Goal: Task Accomplishment & Management: Use online tool/utility

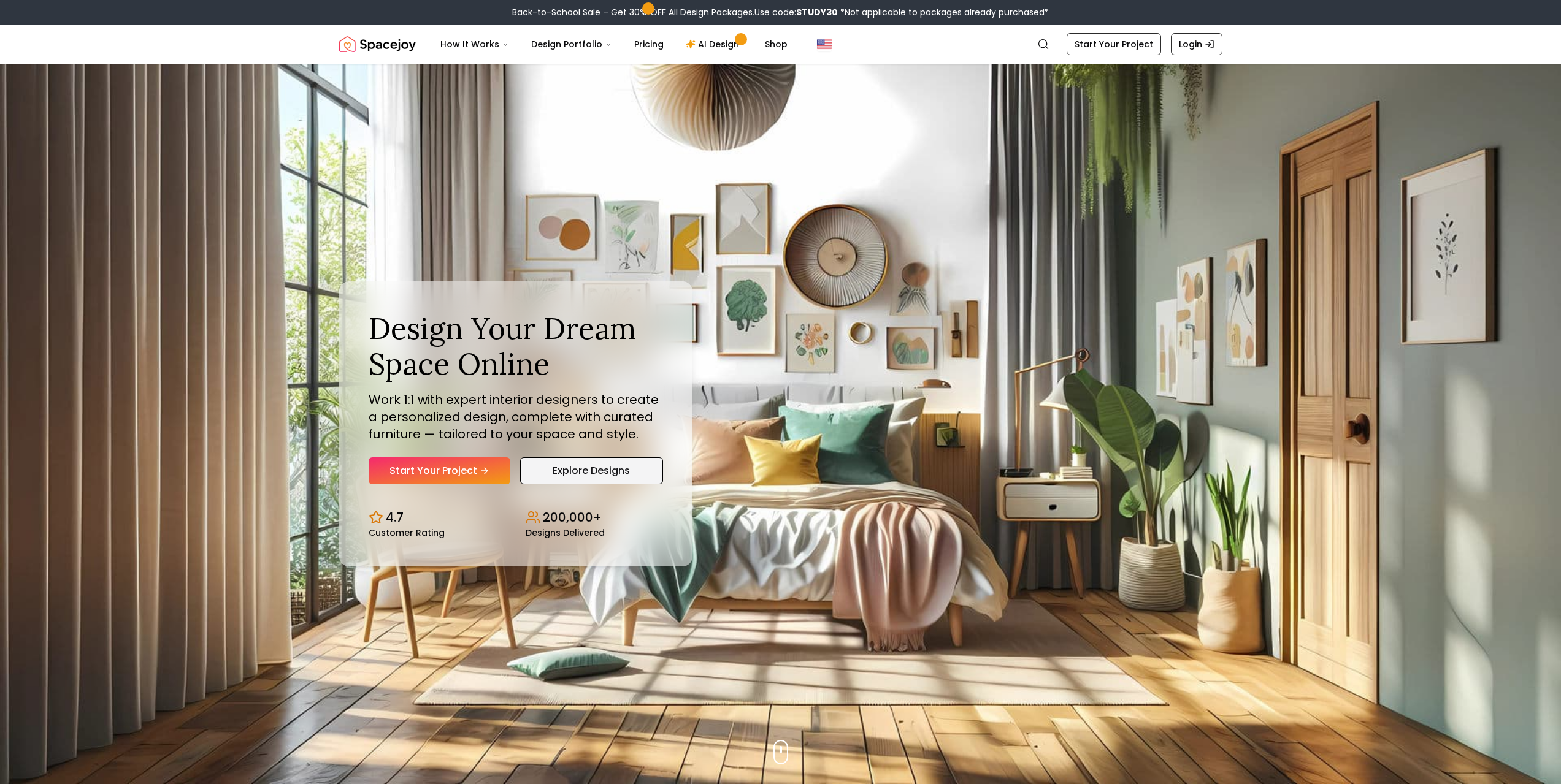
click at [585, 470] on link "Explore Designs" at bounding box center [591, 470] width 143 height 27
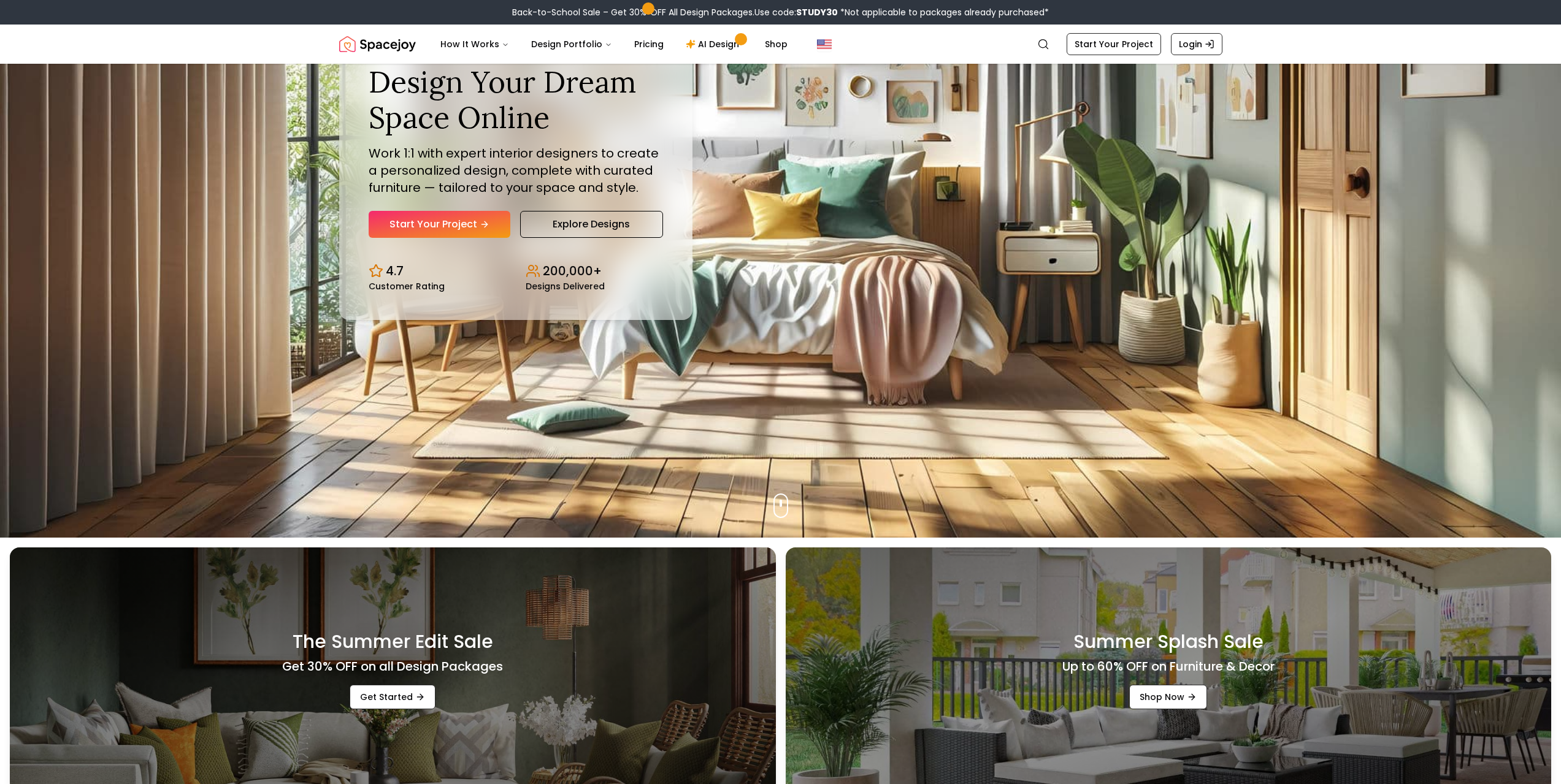
scroll to position [246, 0]
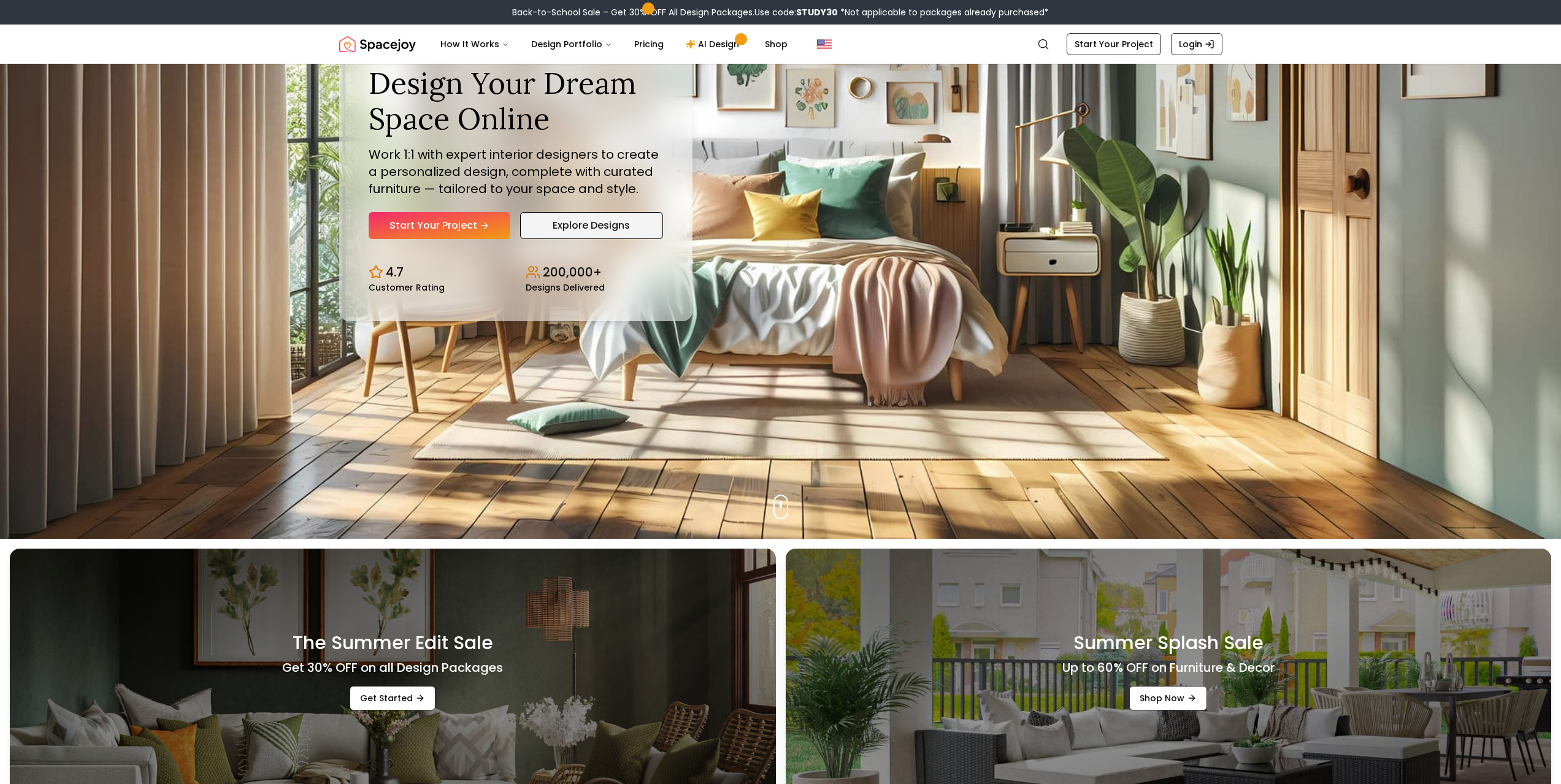
click at [580, 223] on link "Explore Designs" at bounding box center [591, 225] width 143 height 27
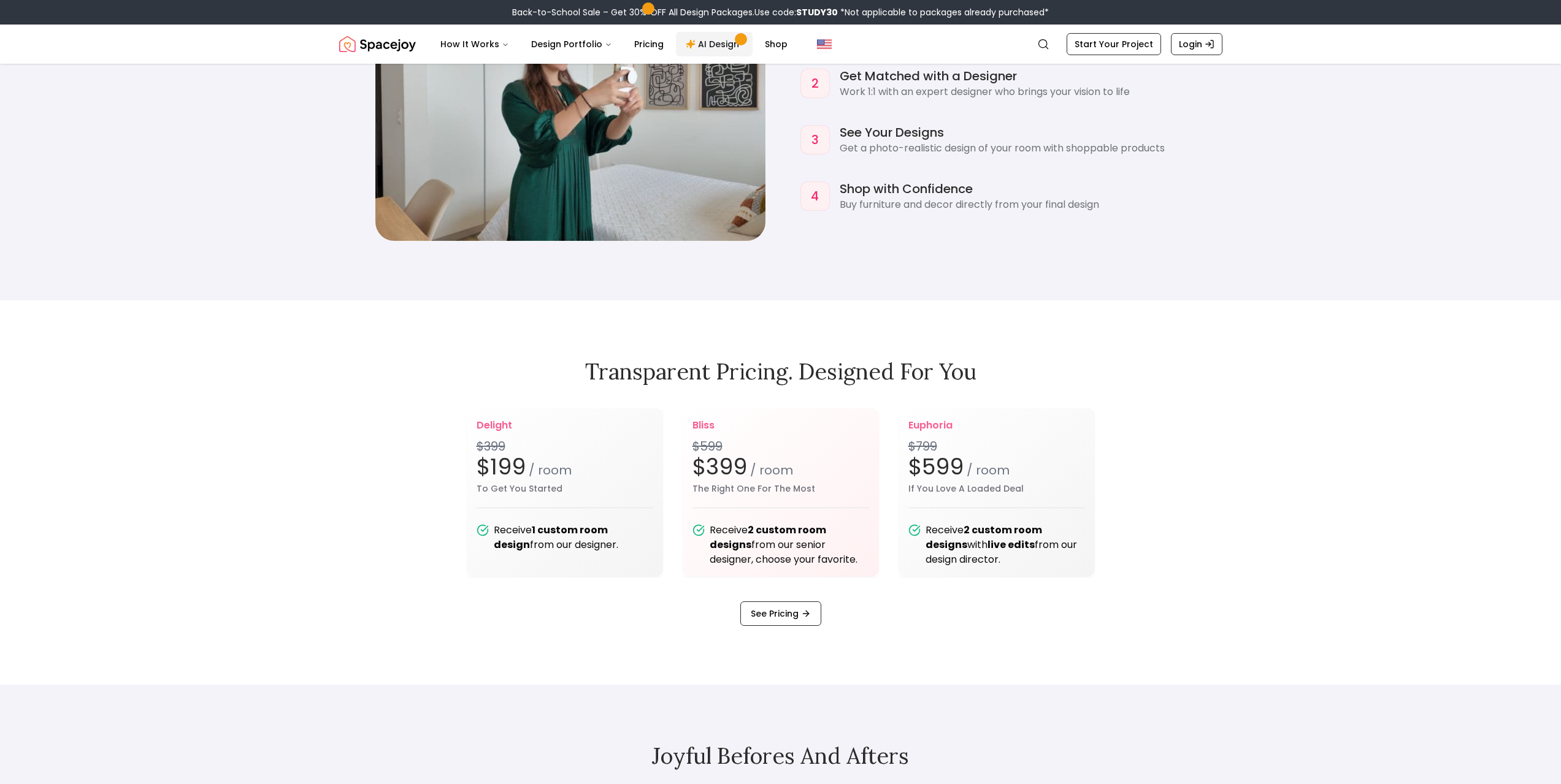
scroll to position [1594, 0]
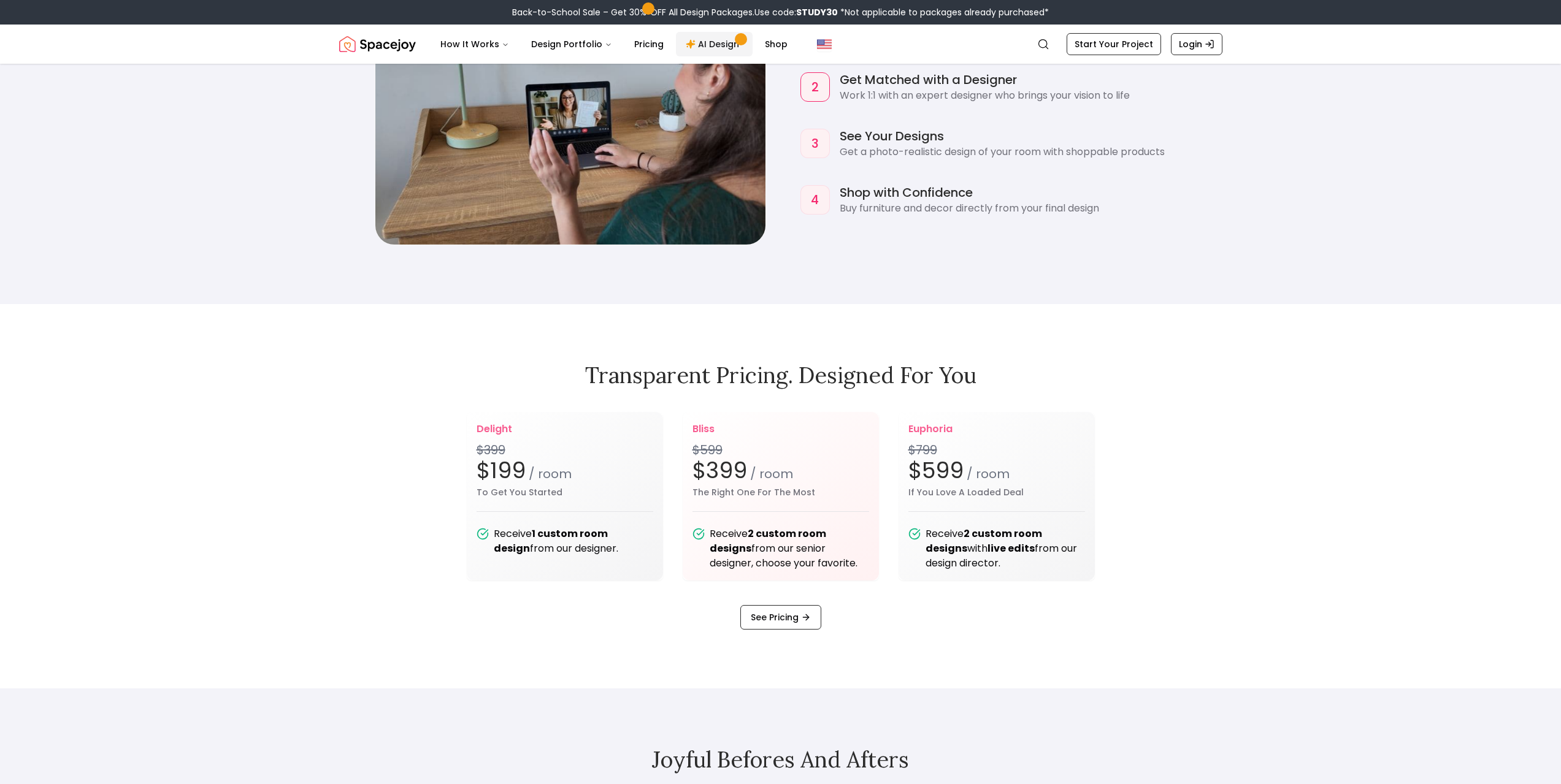
click at [690, 45] on link "AI Design" at bounding box center [714, 44] width 77 height 24
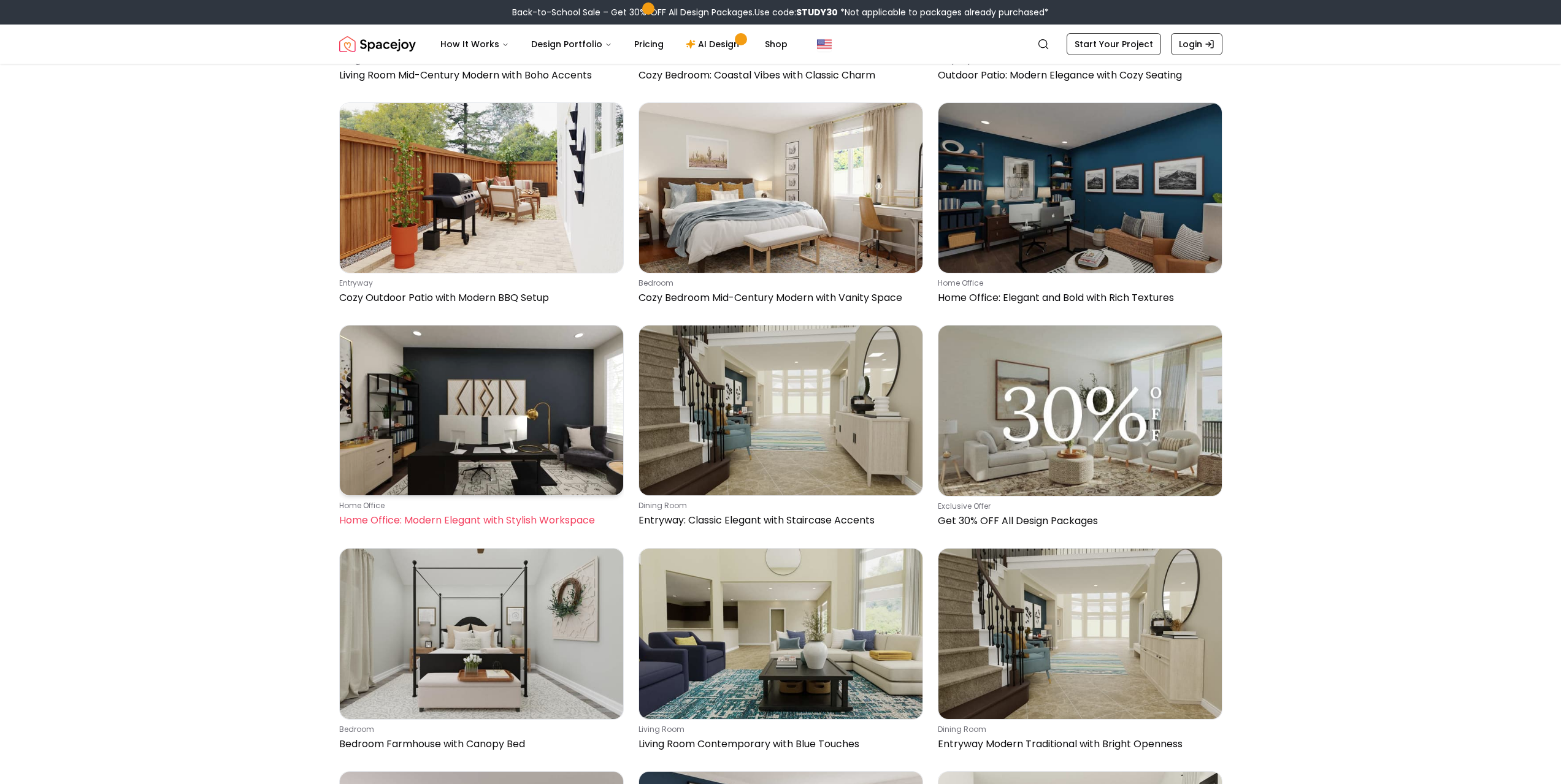
scroll to position [2208, 0]
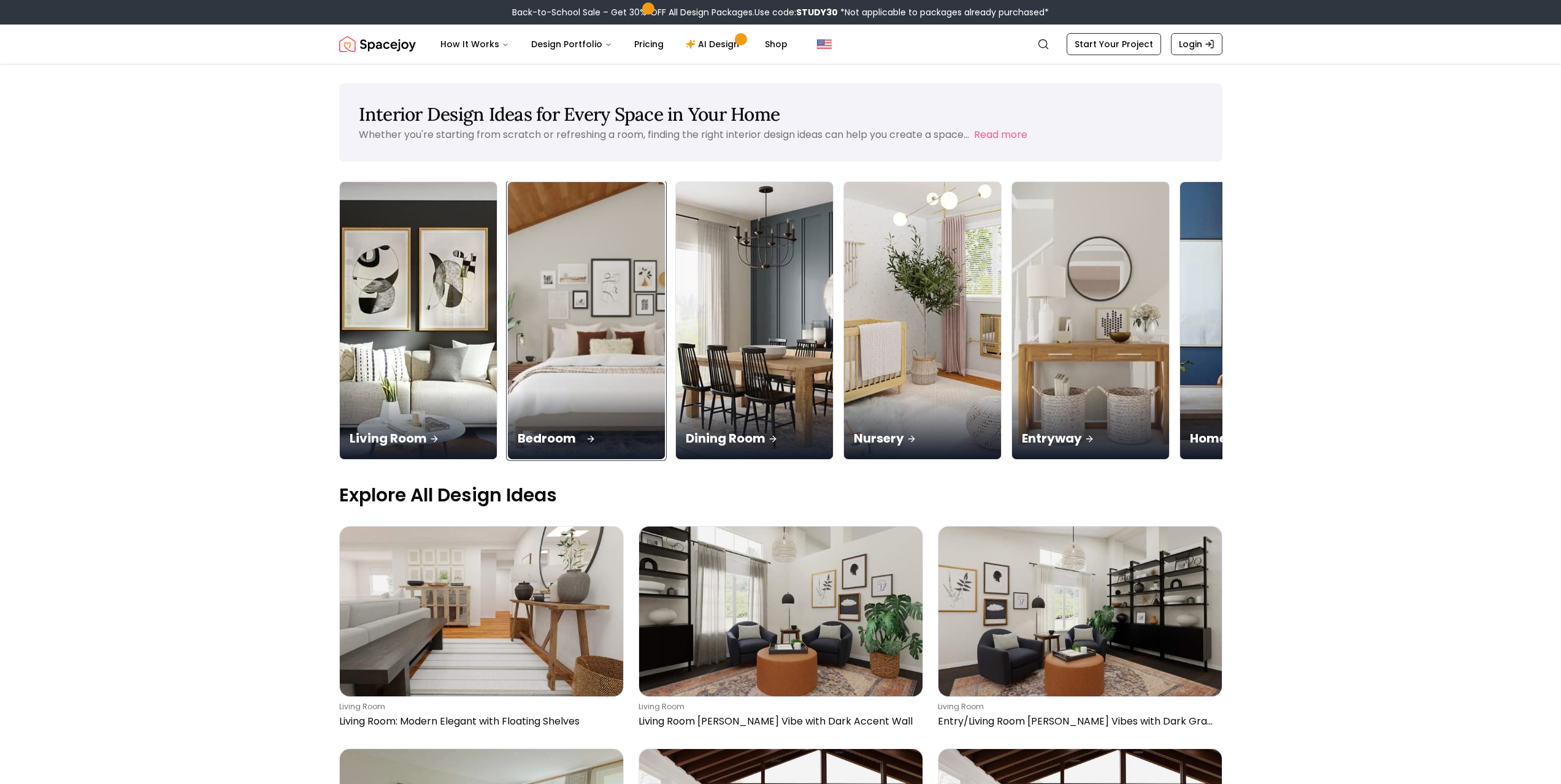
click at [561, 275] on img at bounding box center [586, 321] width 165 height 291
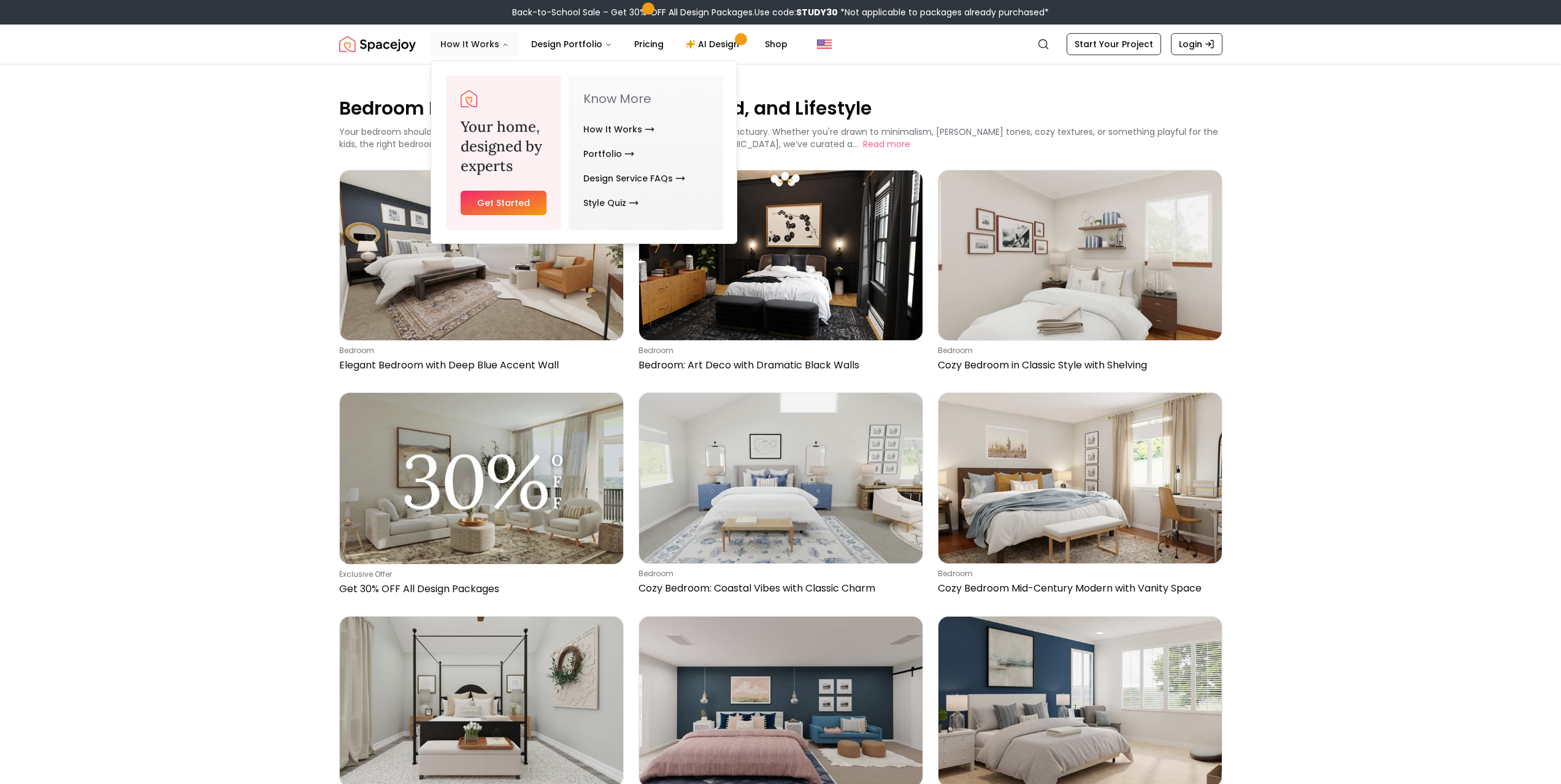
click at [462, 46] on button "How It Works" at bounding box center [474, 44] width 88 height 24
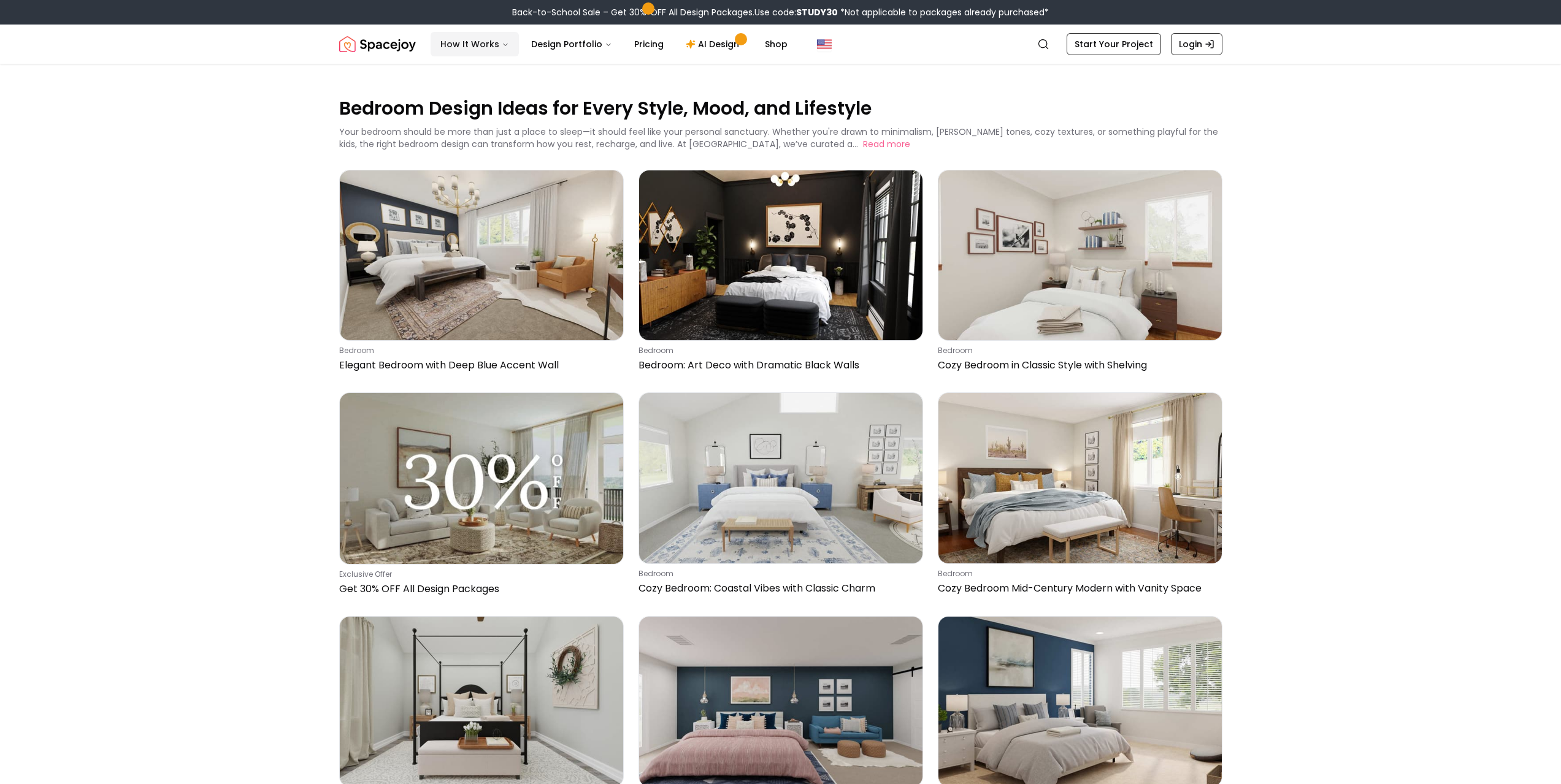
click at [462, 45] on button "How It Works" at bounding box center [474, 44] width 88 height 24
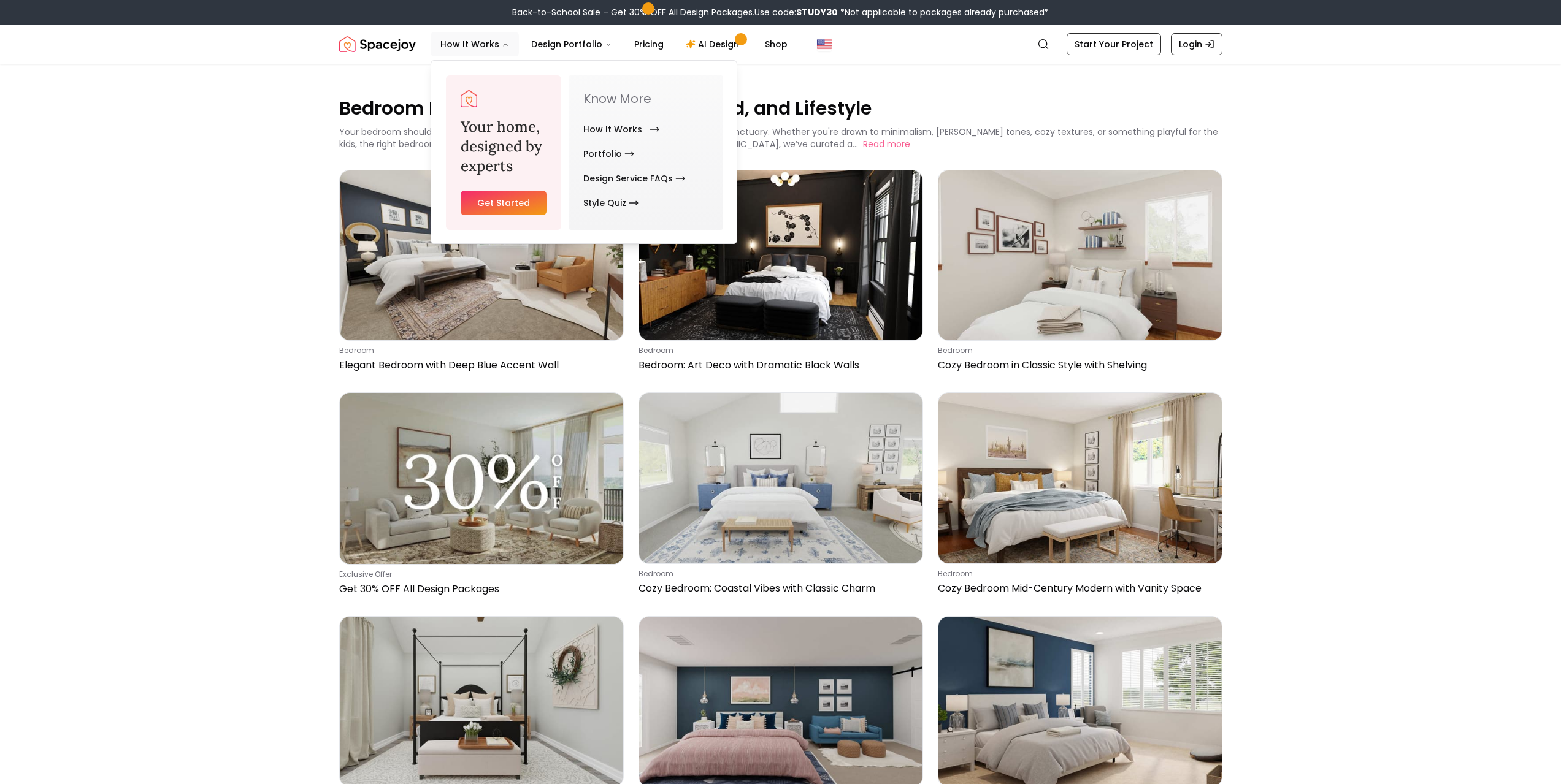
click at [617, 124] on link "How It Works" at bounding box center [618, 129] width 71 height 24
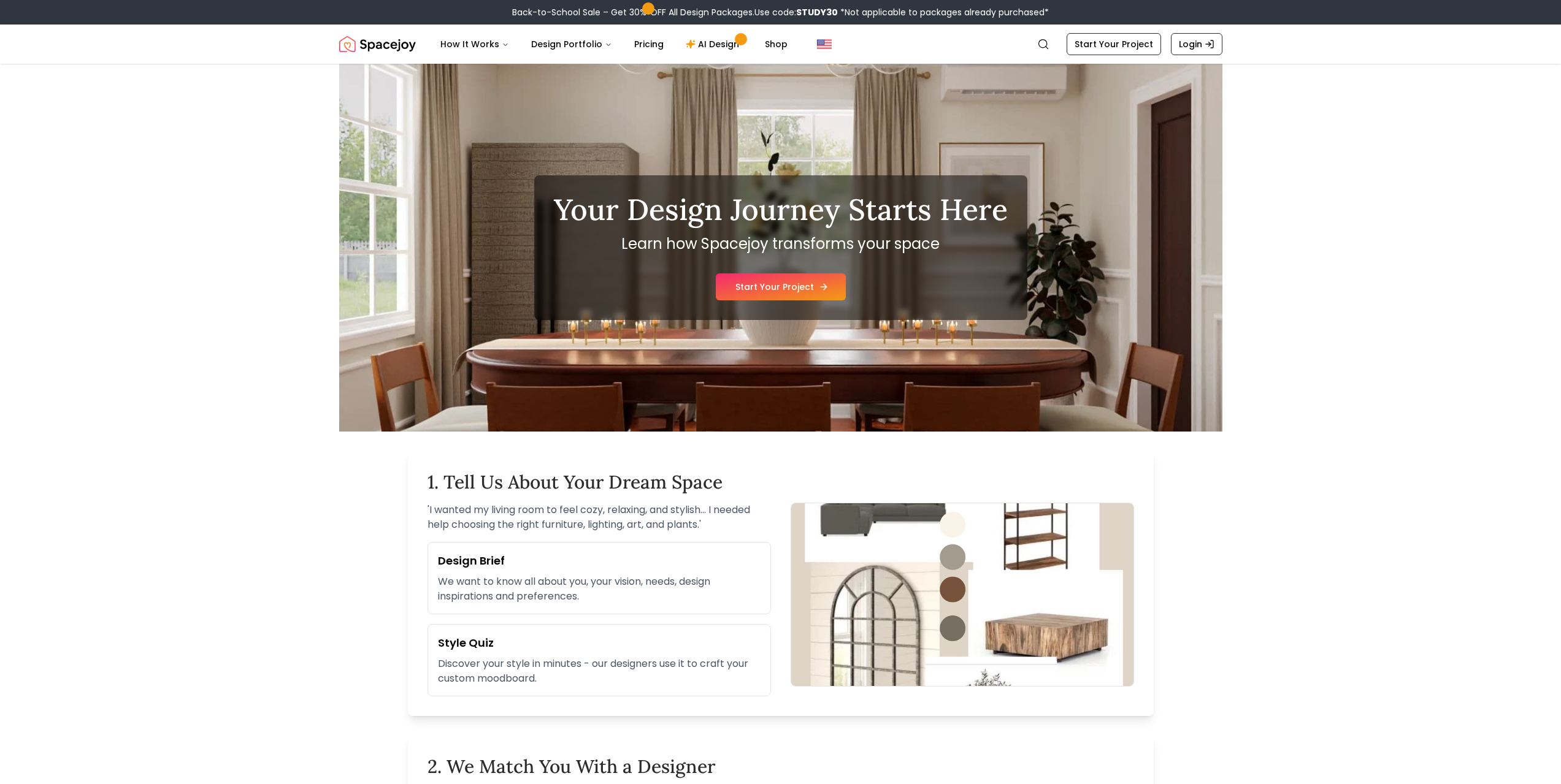
click at [756, 287] on link "Start Your Project" at bounding box center [781, 287] width 130 height 27
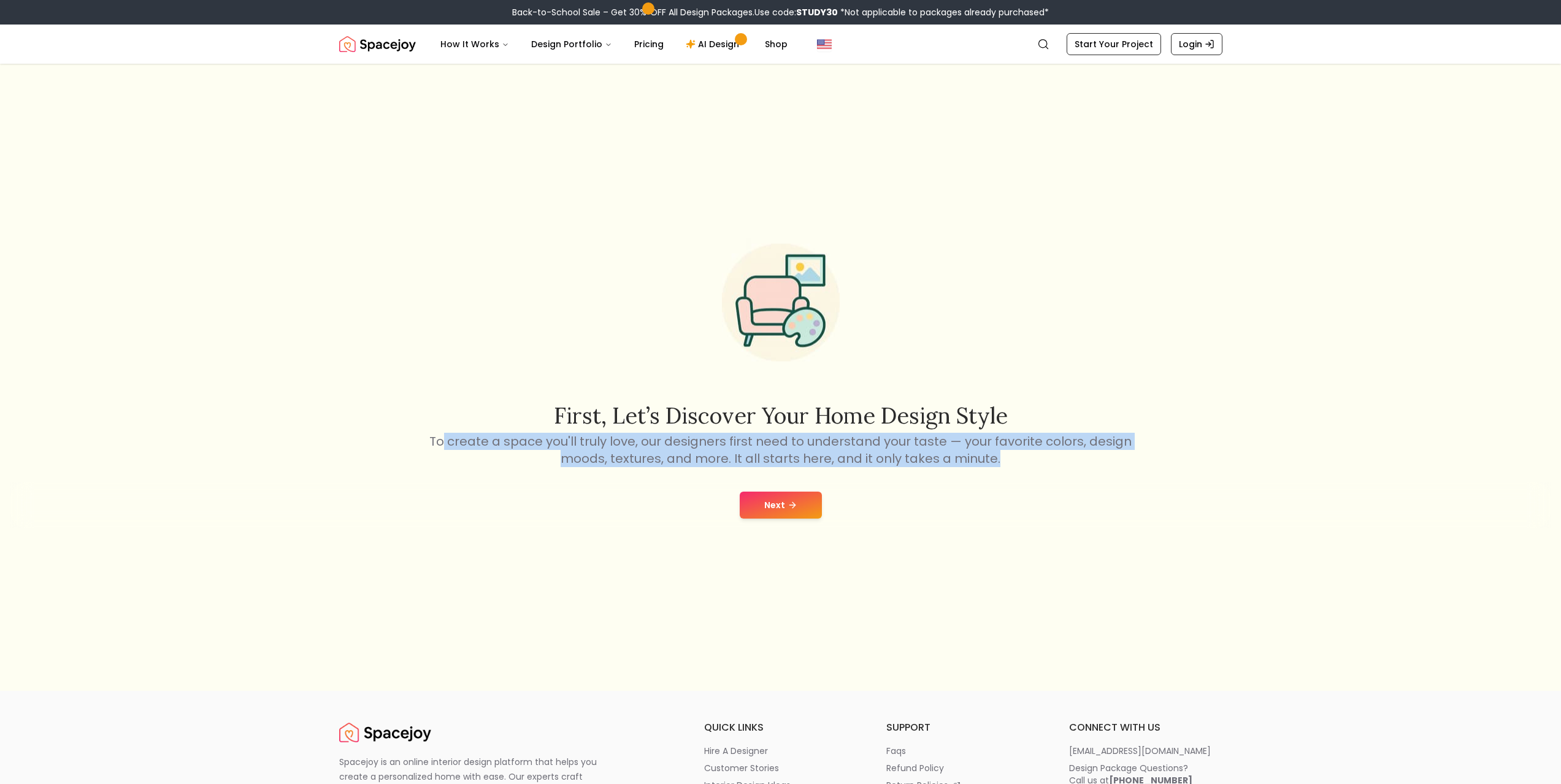
drag, startPoint x: 449, startPoint y: 435, endPoint x: 1103, endPoint y: 454, distance: 654.3
click at [1103, 454] on p "To create a space you'll truly love, our designers first need to understand you…" at bounding box center [781, 449] width 707 height 34
click at [788, 503] on icon at bounding box center [792, 504] width 10 height 10
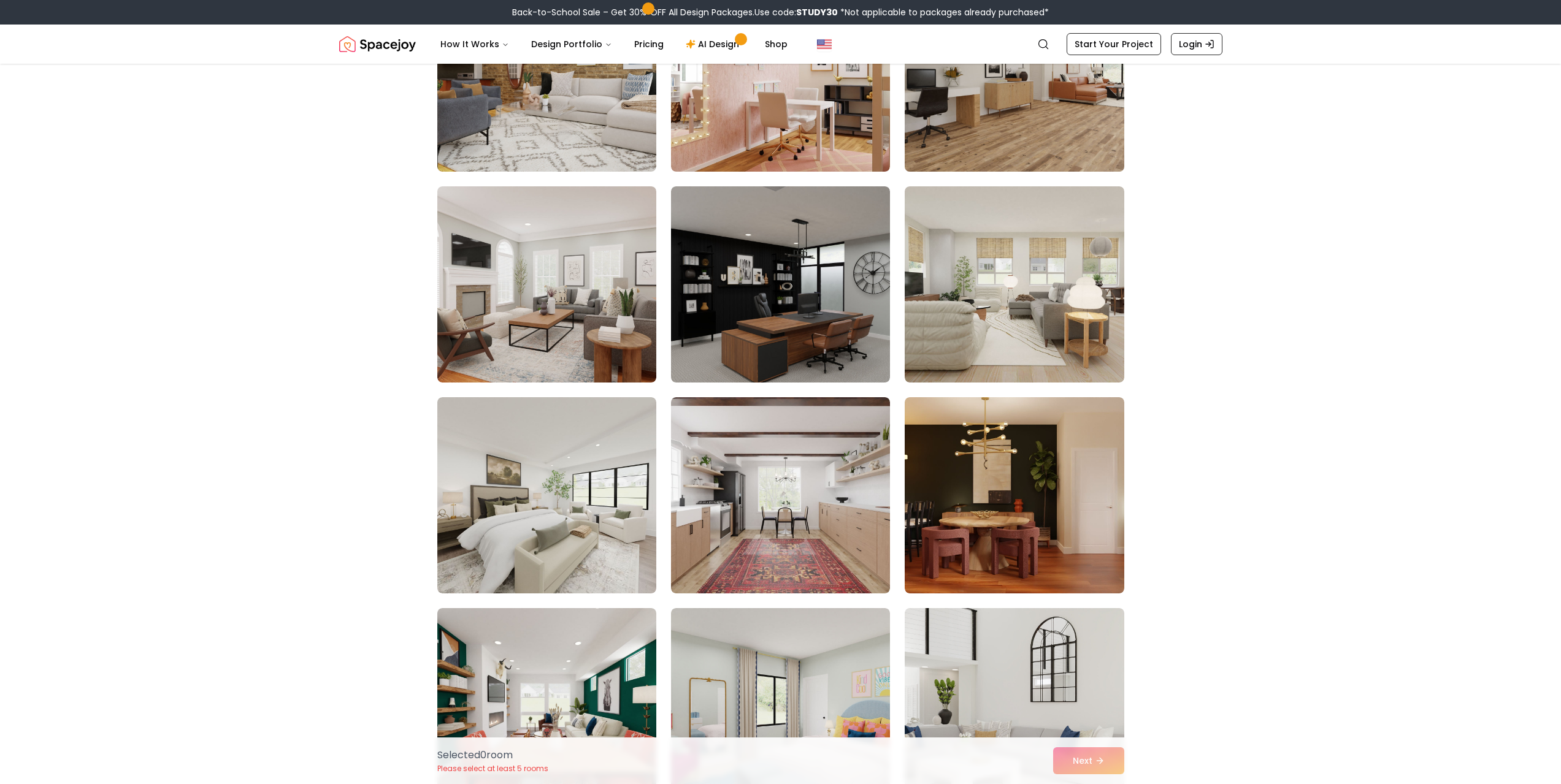
scroll to position [4905, 0]
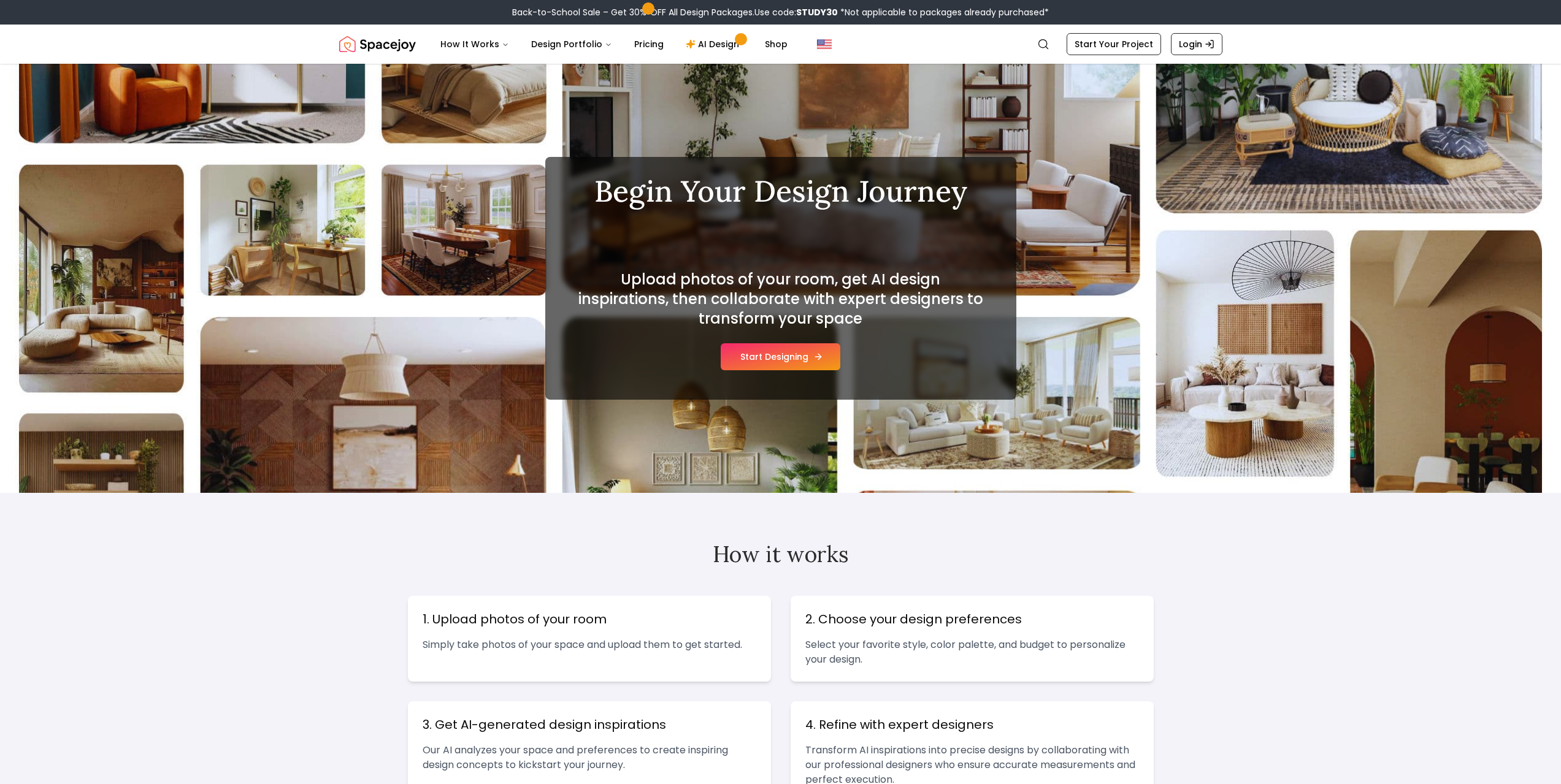
click at [790, 361] on button "Start Designing" at bounding box center [780, 357] width 120 height 27
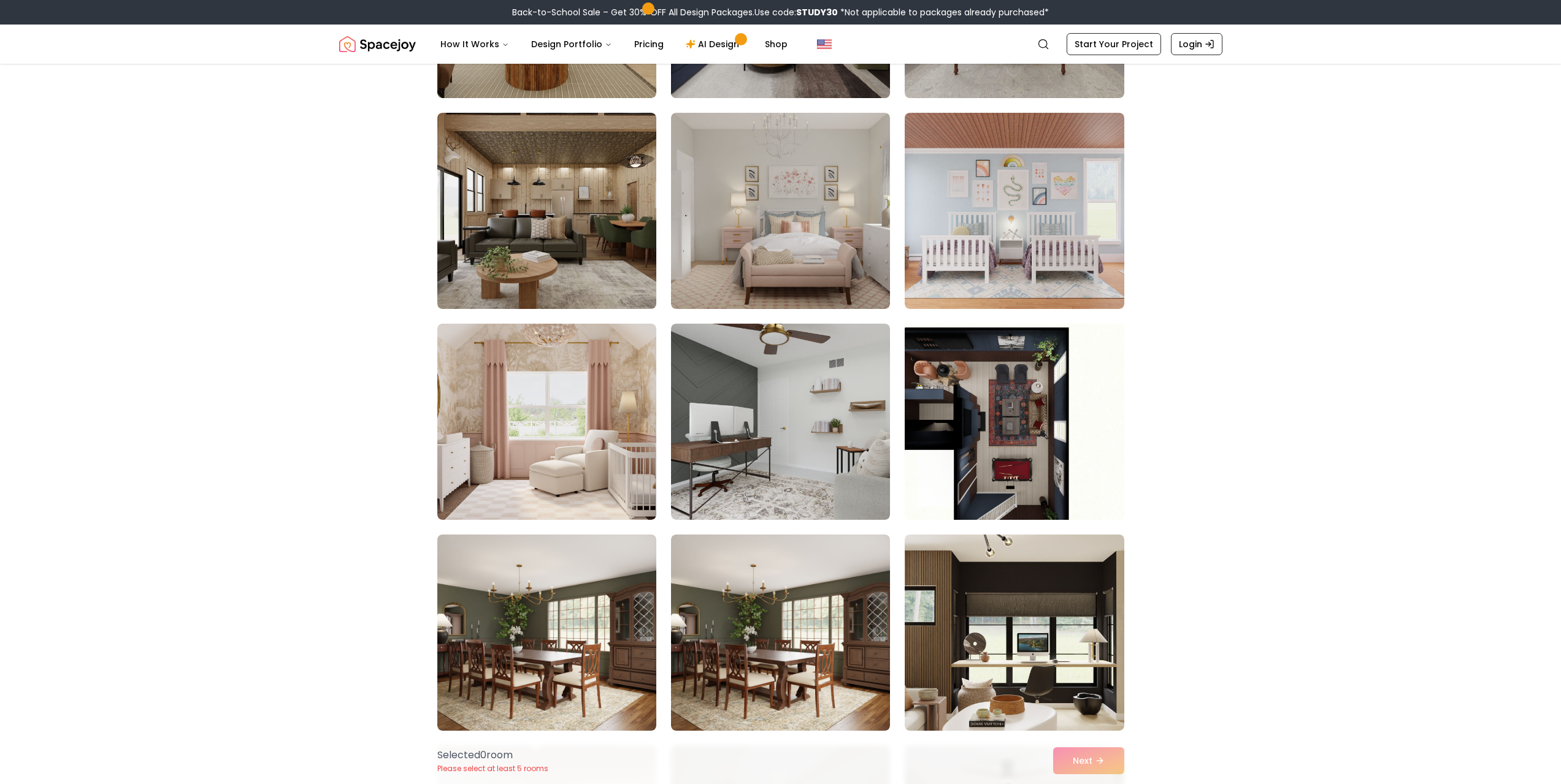
scroll to position [3618, 0]
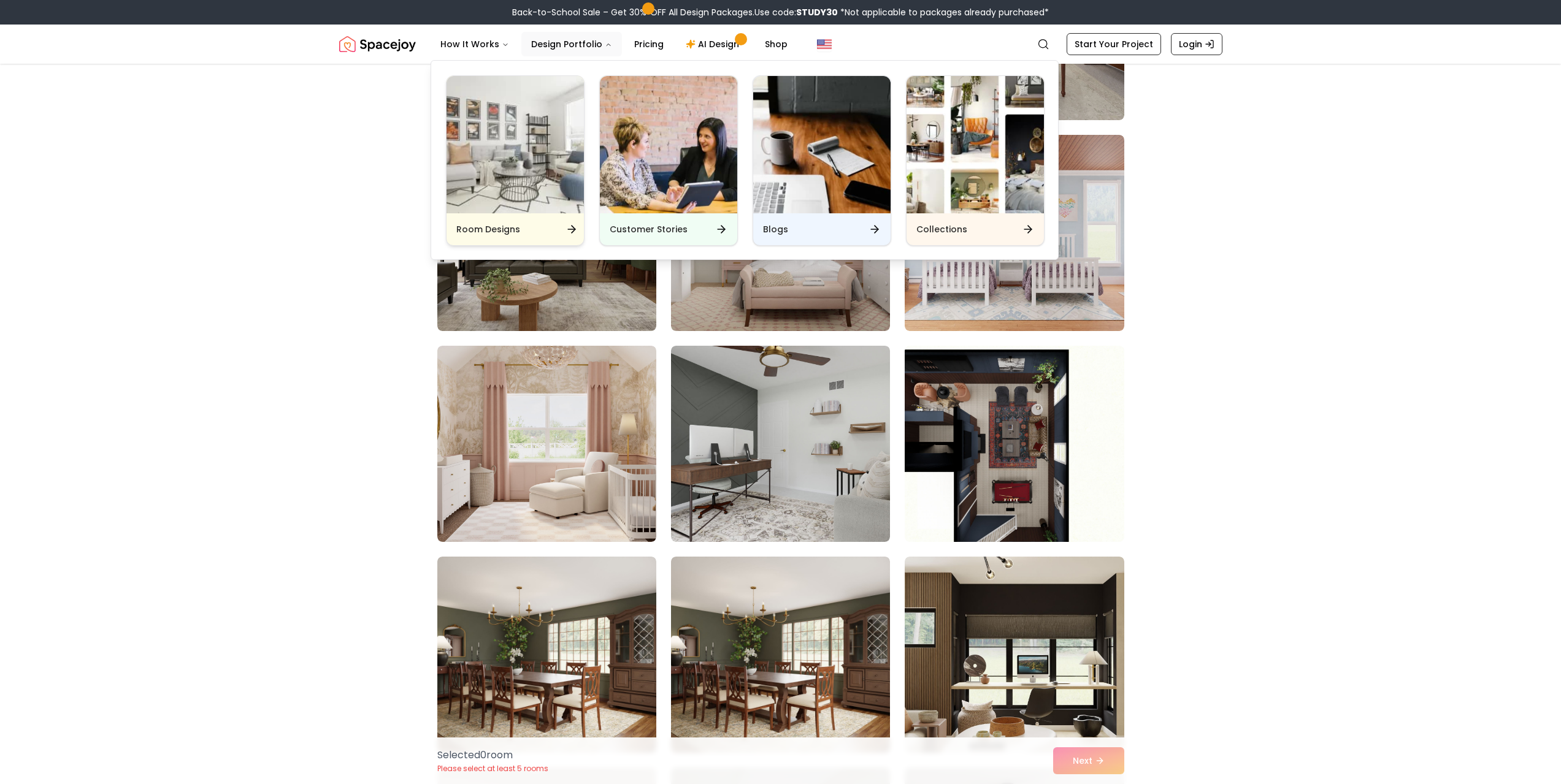
click at [533, 147] on img "Main" at bounding box center [515, 144] width 137 height 137
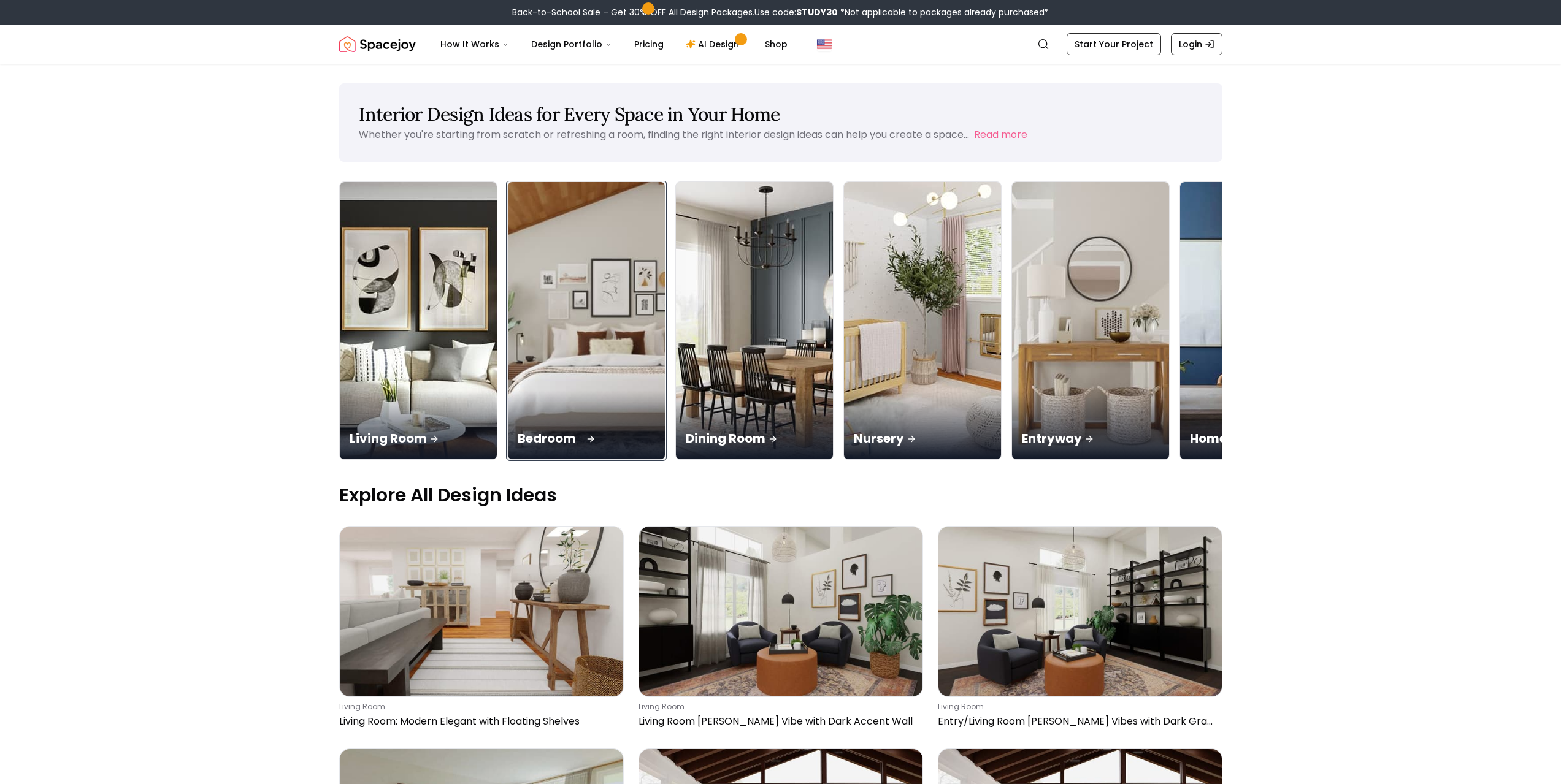
click at [558, 328] on img at bounding box center [586, 321] width 165 height 291
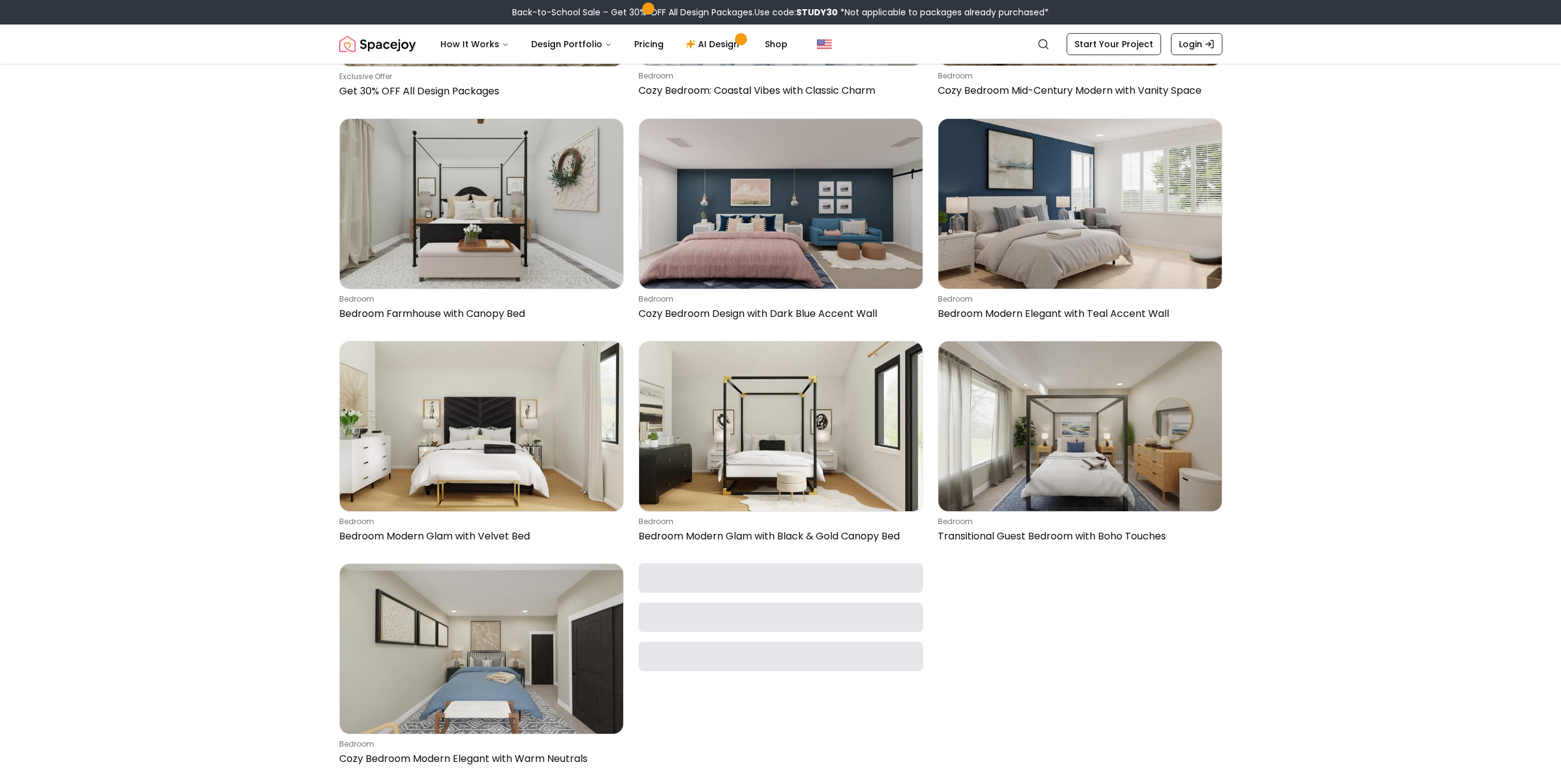
scroll to position [736, 0]
